Goal: Information Seeking & Learning: Learn about a topic

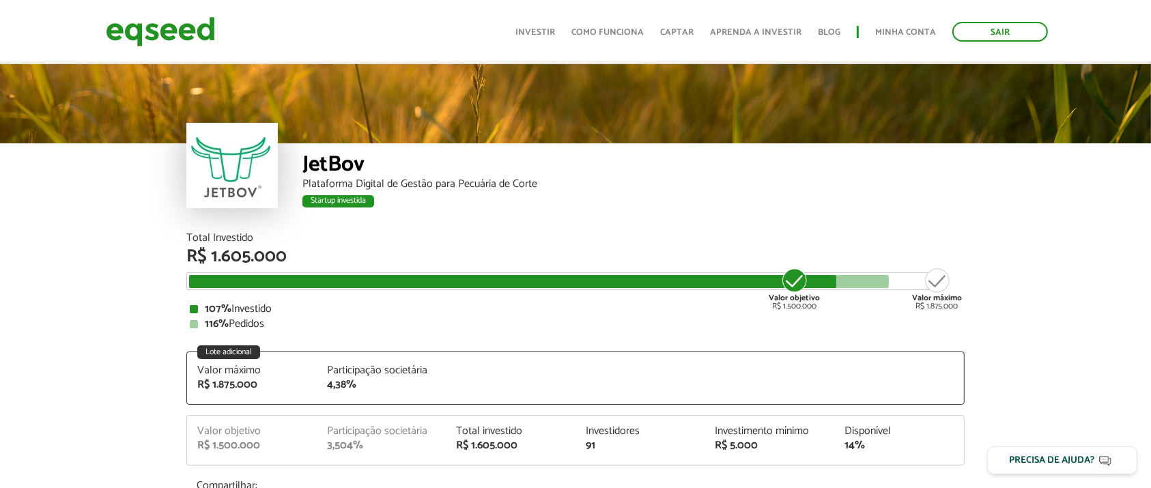
scroll to position [1336, 0]
